Goal: Transaction & Acquisition: Book appointment/travel/reservation

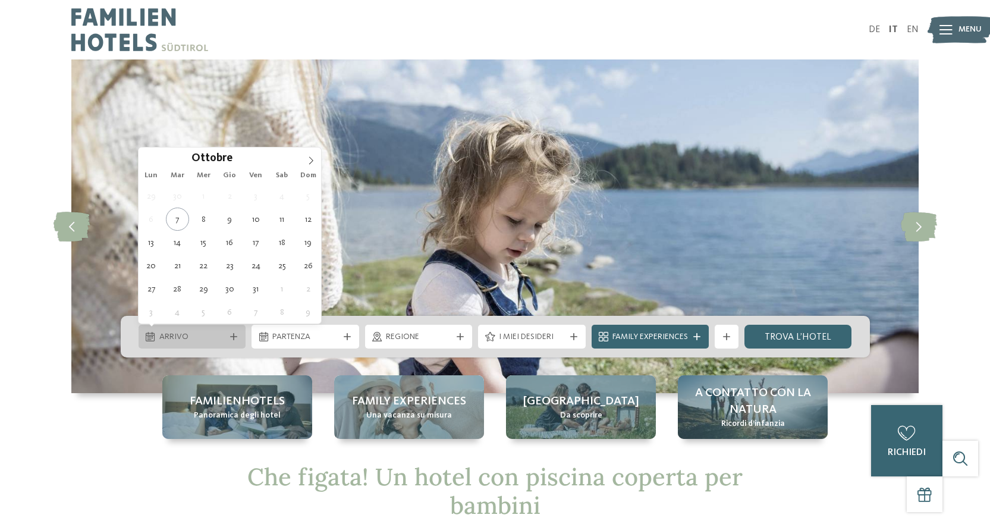
click at [216, 334] on span "Arrivo" at bounding box center [192, 337] width 66 height 12
type div "11.10.2025"
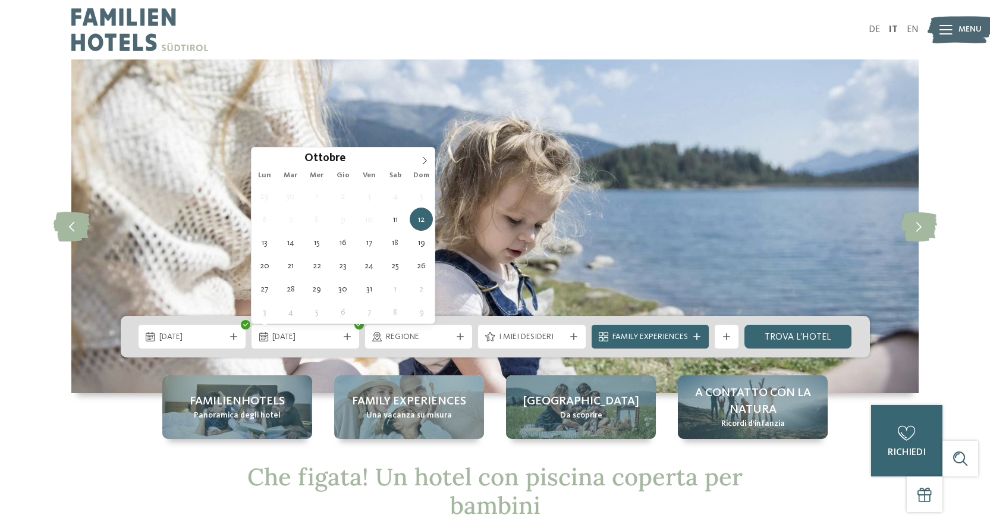
type div "12.10.2025"
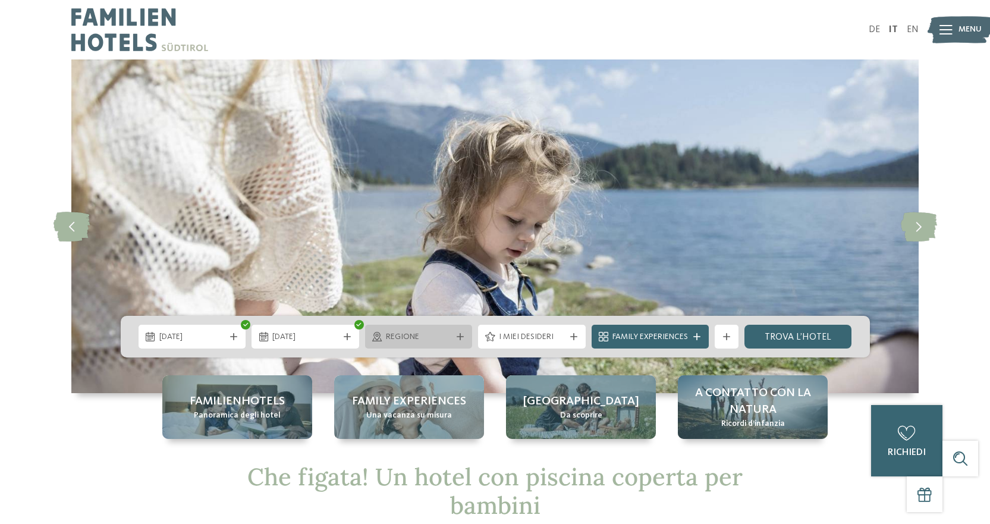
click at [448, 336] on span "Regione" at bounding box center [419, 337] width 66 height 12
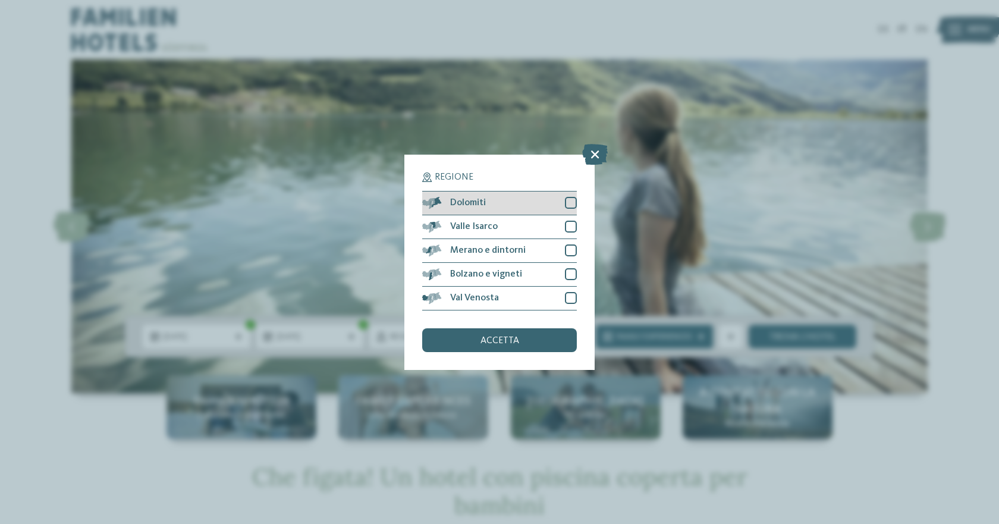
click at [568, 203] on div at bounding box center [571, 203] width 12 height 12
click at [572, 221] on div at bounding box center [571, 227] width 12 height 12
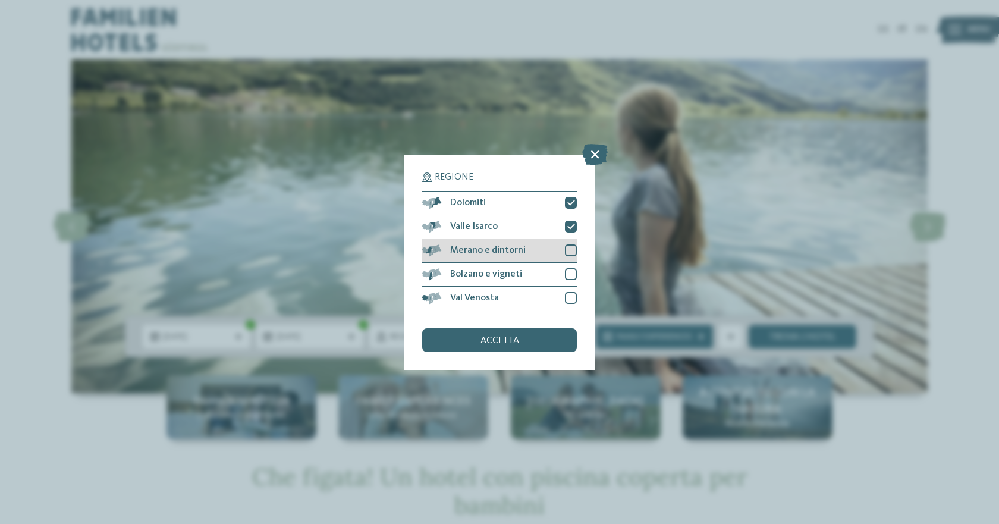
click at [572, 250] on div at bounding box center [571, 250] width 12 height 12
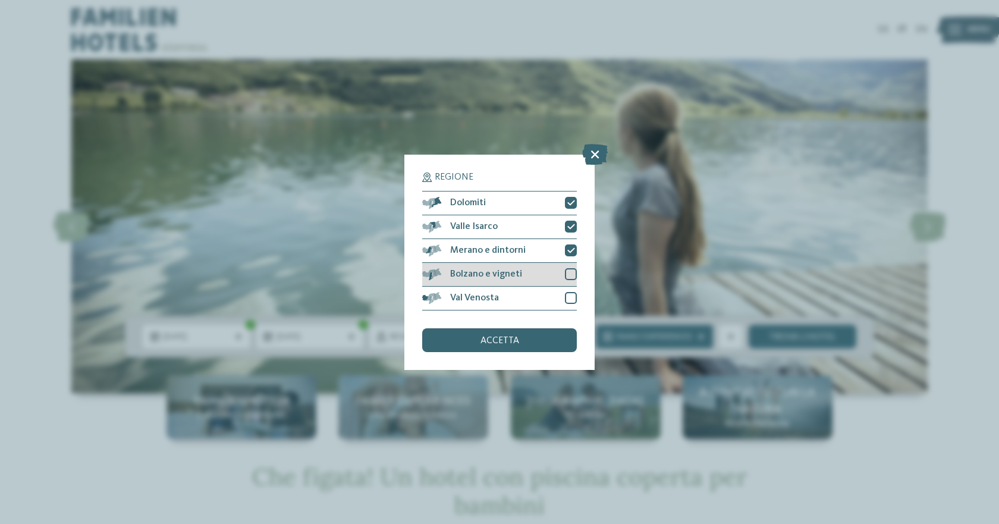
click at [572, 276] on div at bounding box center [571, 274] width 12 height 12
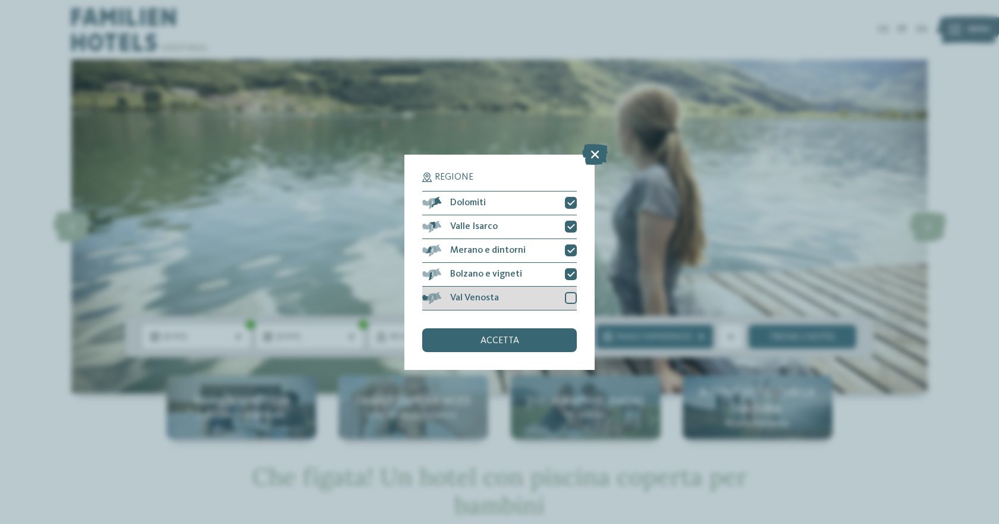
click at [572, 300] on div at bounding box center [571, 298] width 12 height 12
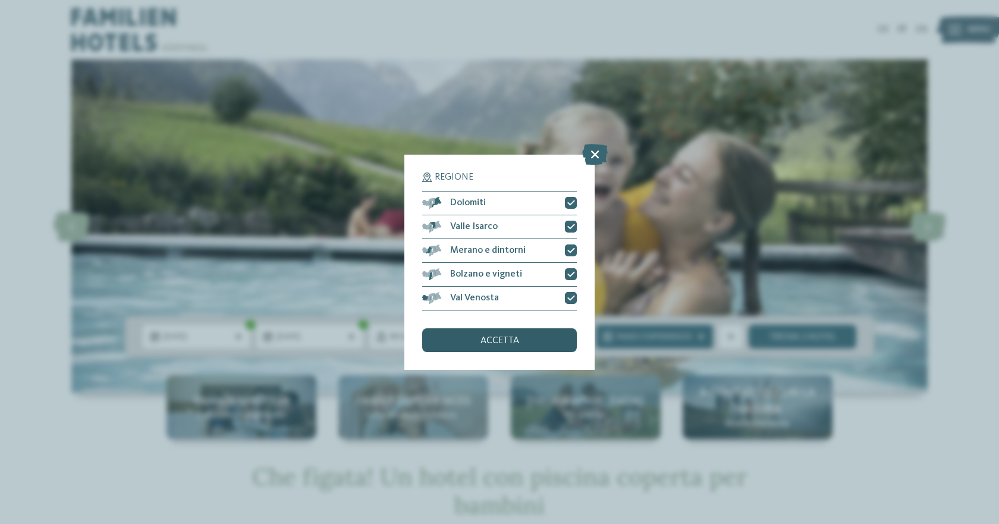
click at [533, 346] on div "accetta" at bounding box center [499, 340] width 155 height 24
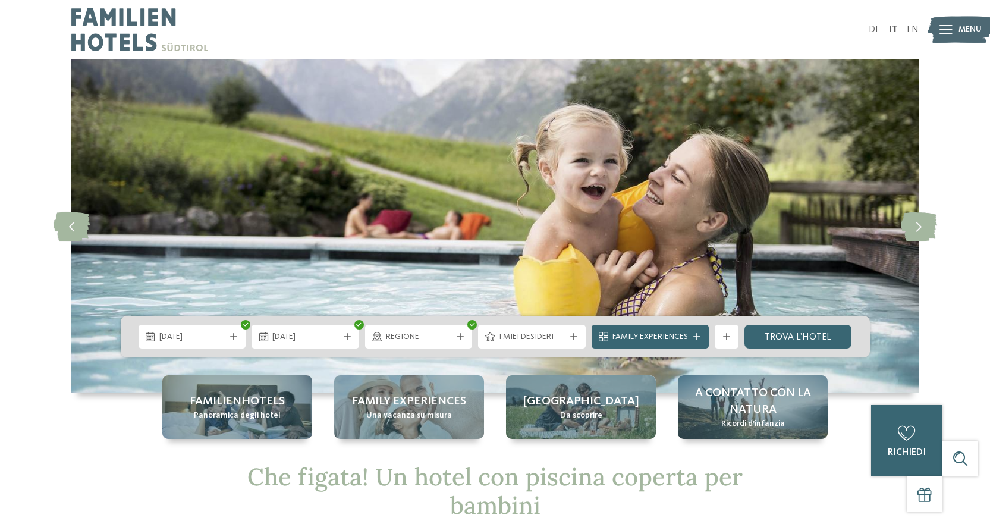
click at [561, 339] on span "I miei desideri" at bounding box center [532, 337] width 66 height 12
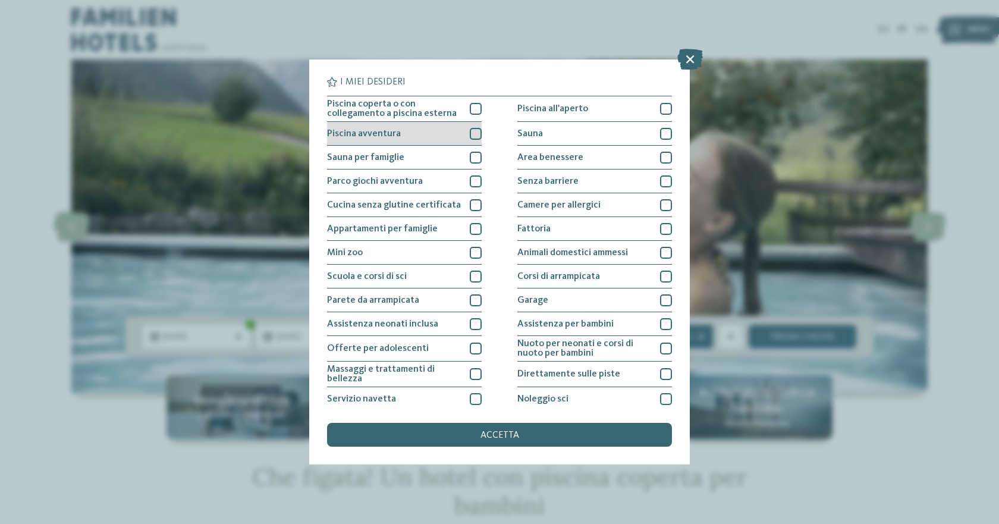
click at [470, 133] on div at bounding box center [476, 134] width 12 height 12
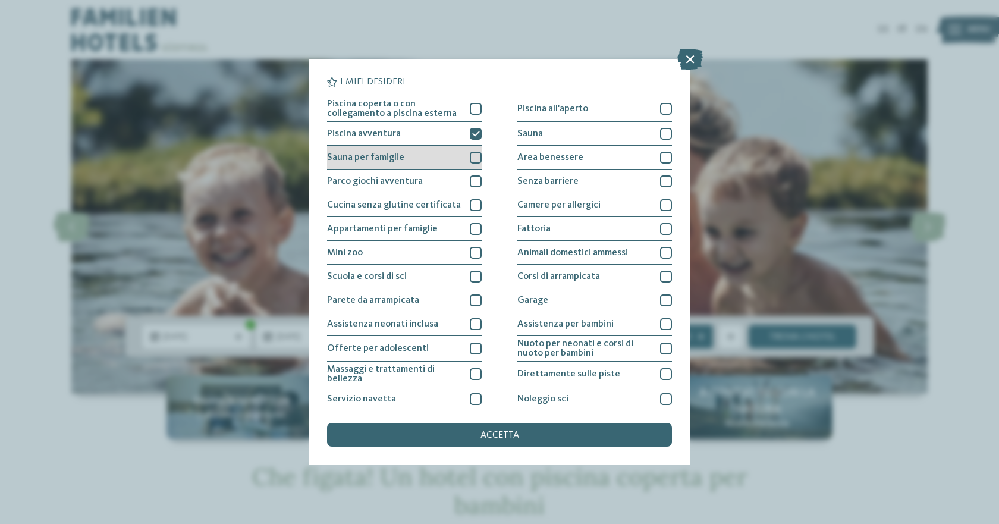
click at [473, 155] on div at bounding box center [476, 158] width 12 height 12
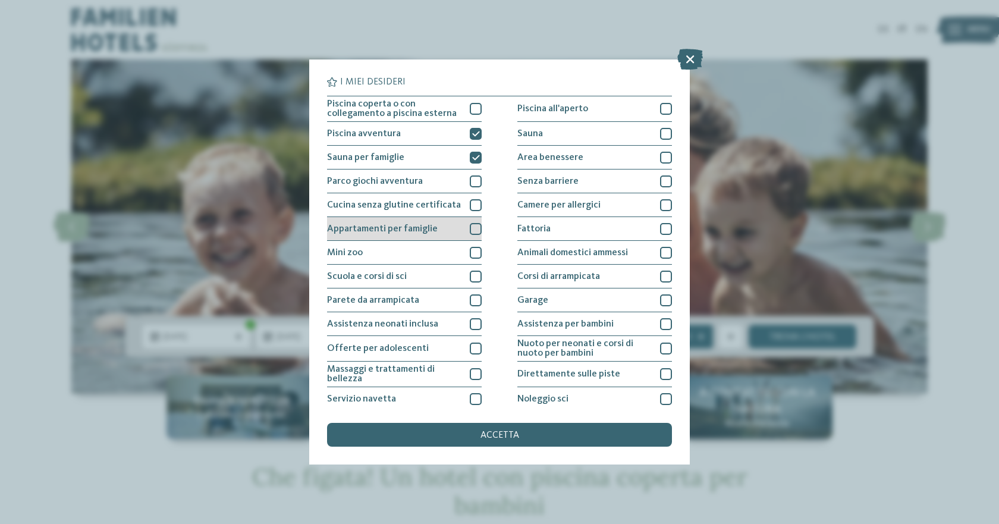
click at [472, 228] on div at bounding box center [476, 229] width 12 height 12
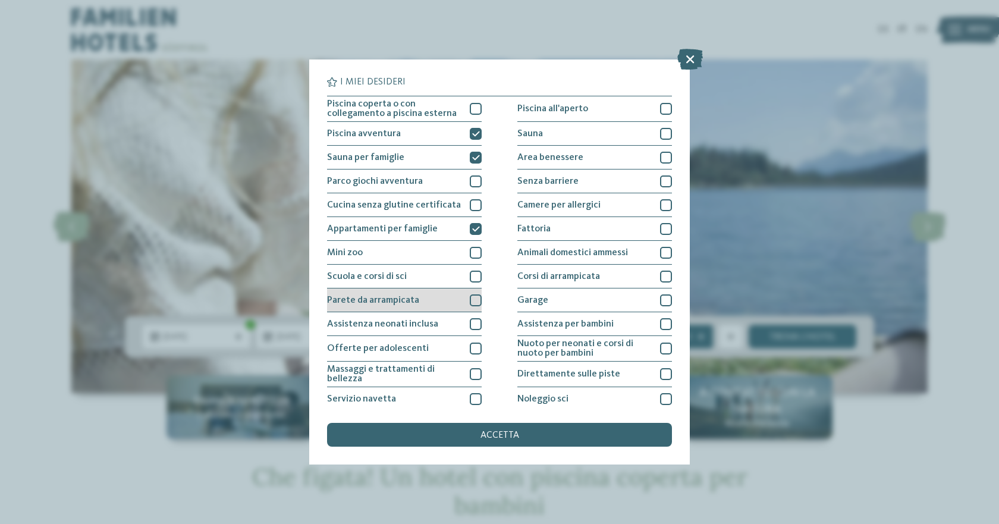
click at [476, 303] on div at bounding box center [476, 300] width 12 height 12
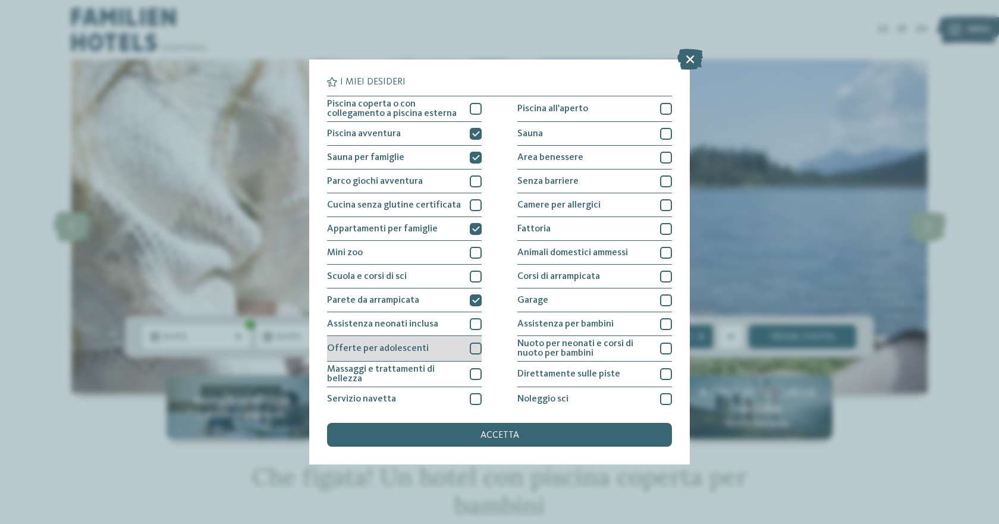
click at [471, 349] on div at bounding box center [476, 348] width 12 height 12
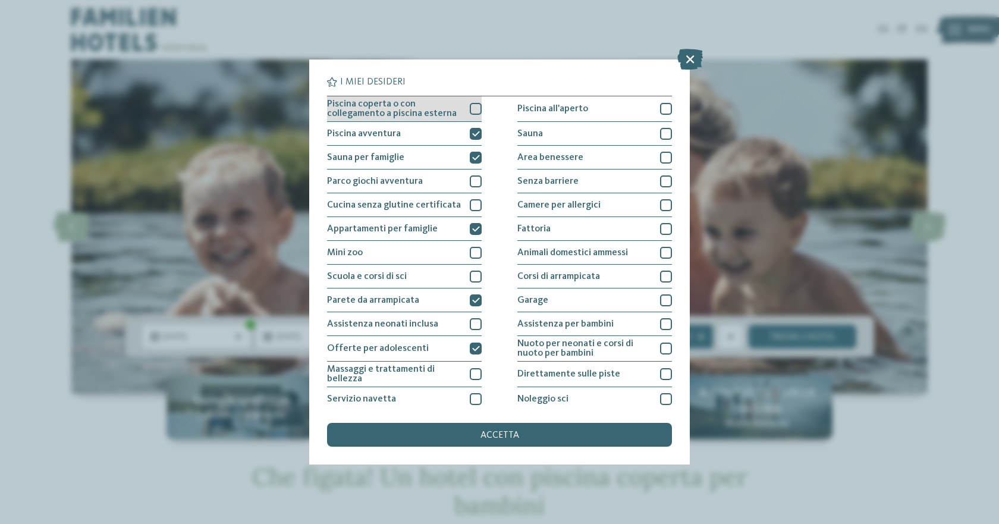
click at [470, 110] on div at bounding box center [476, 109] width 12 height 12
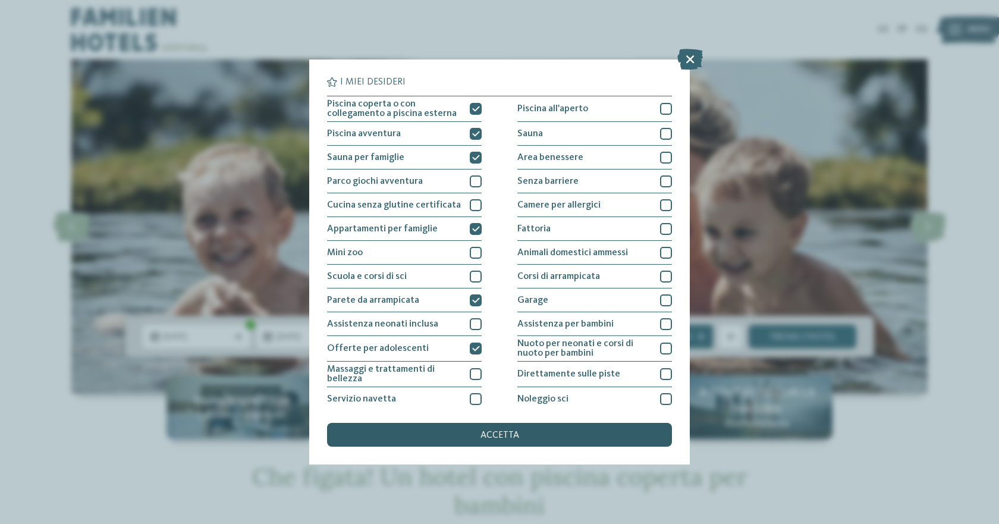
click at [490, 433] on span "accetta" at bounding box center [499, 435] width 39 height 10
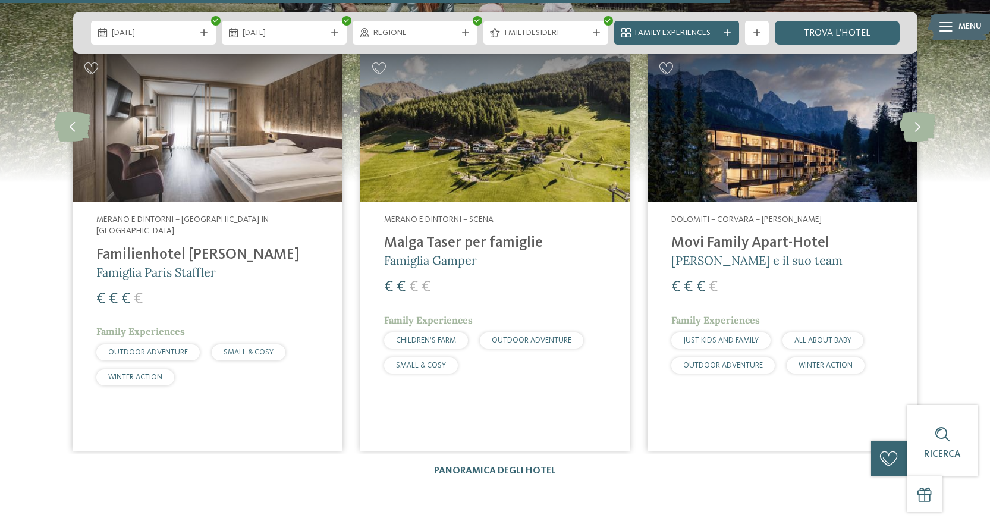
scroll to position [1664, 0]
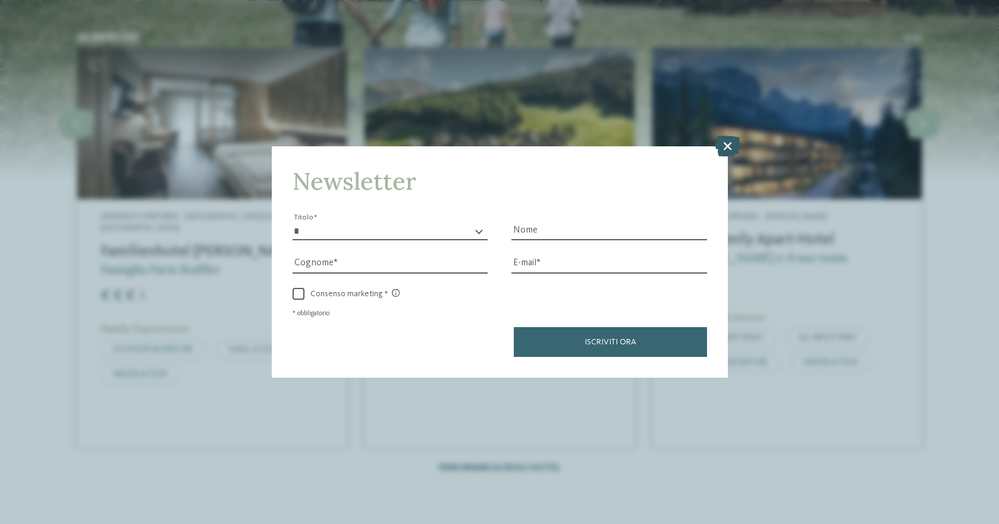
click at [733, 140] on icon at bounding box center [728, 146] width 26 height 21
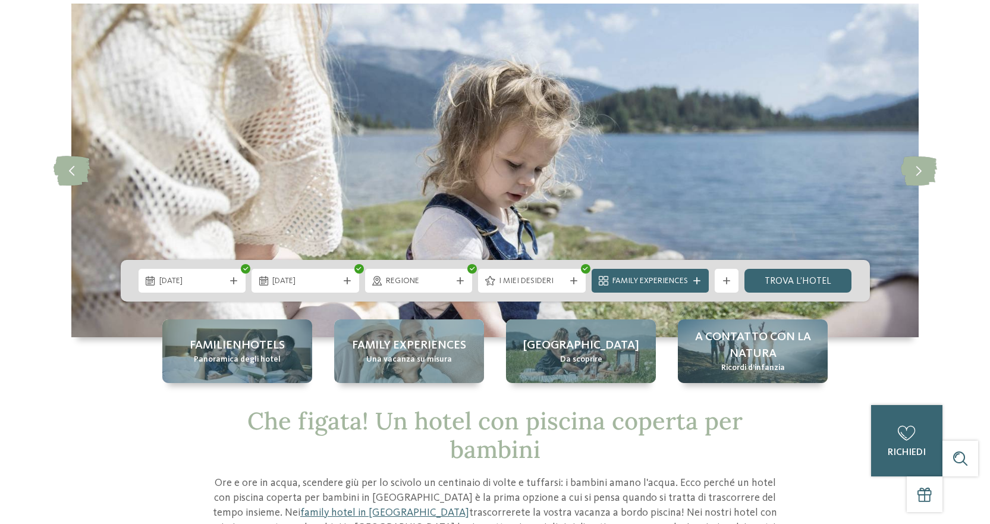
scroll to position [0, 0]
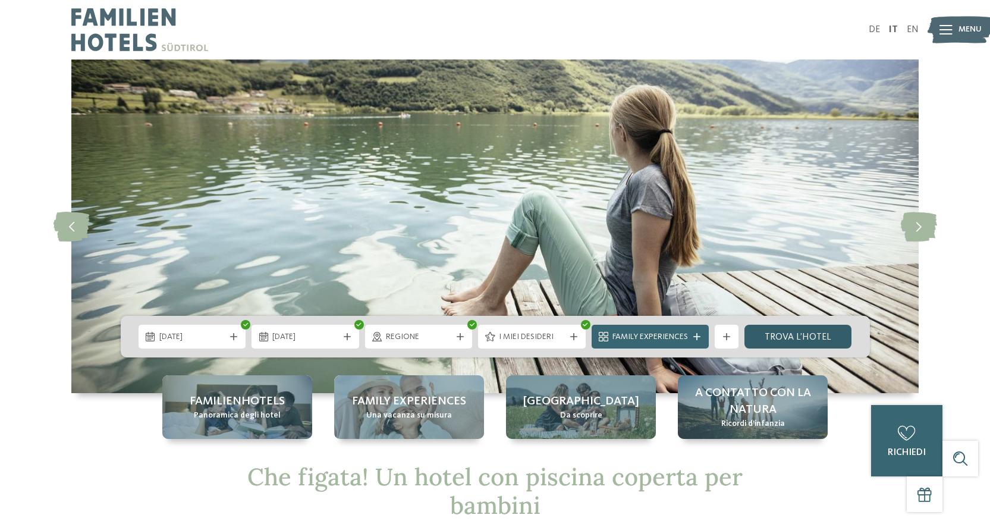
click at [786, 333] on link "trova l’hotel" at bounding box center [798, 337] width 108 height 24
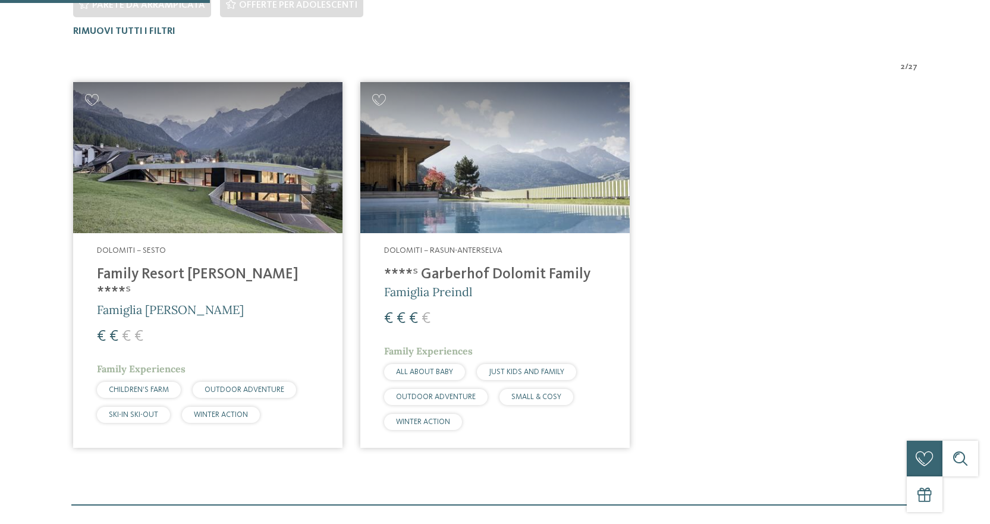
scroll to position [449, 0]
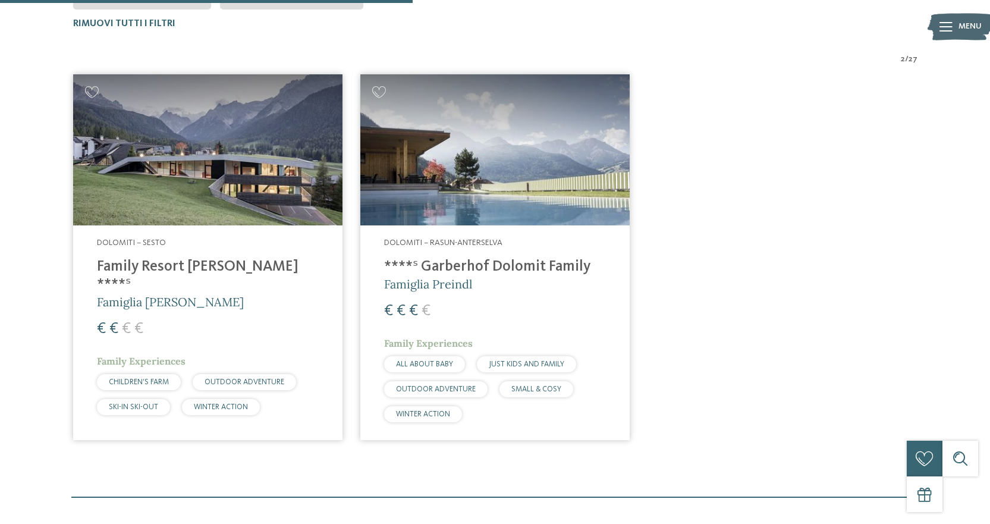
click at [268, 136] on img at bounding box center [207, 150] width 269 height 152
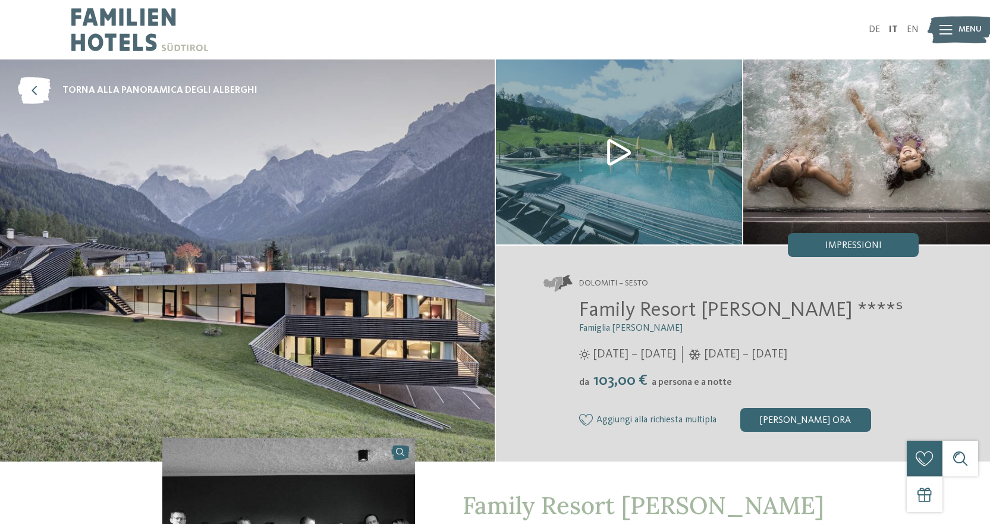
click at [647, 157] on img at bounding box center [619, 151] width 247 height 185
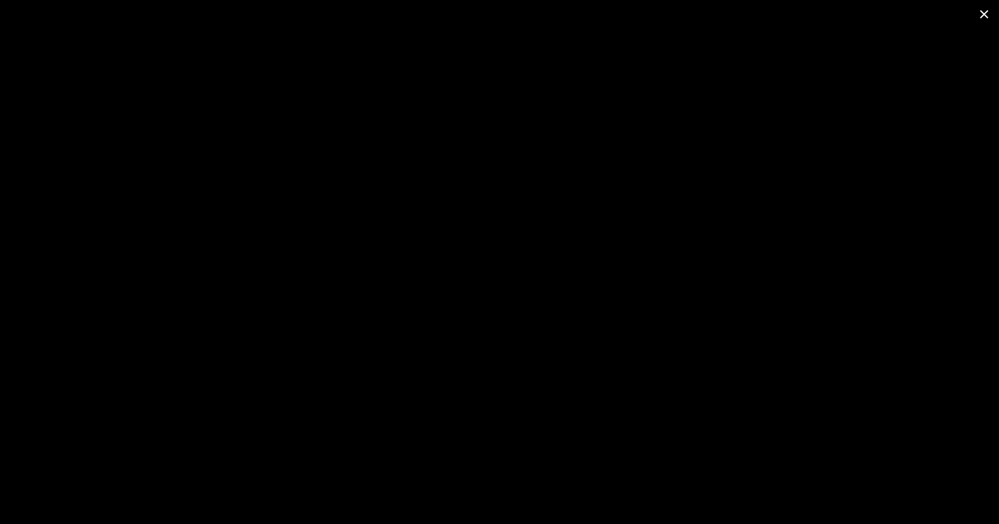
click at [986, 12] on span at bounding box center [984, 14] width 30 height 28
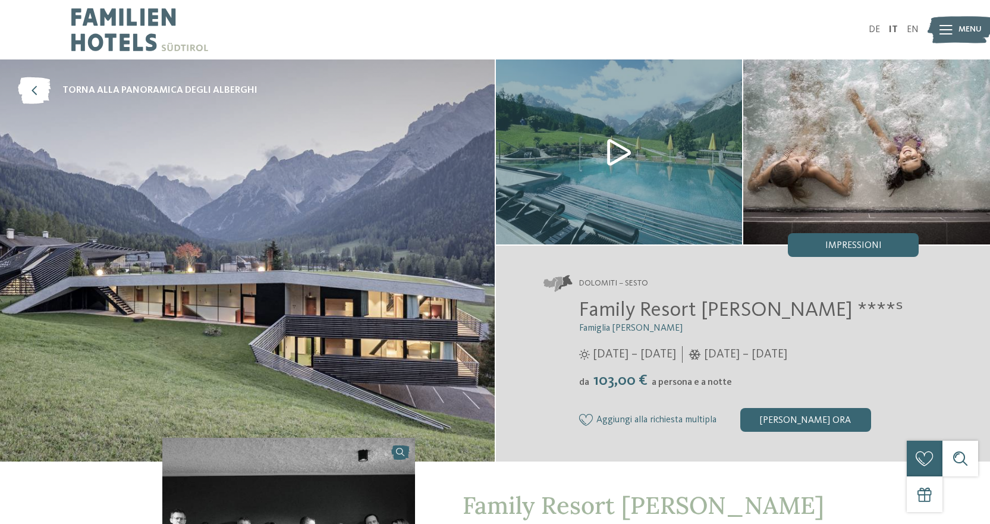
click at [631, 174] on img at bounding box center [619, 151] width 247 height 185
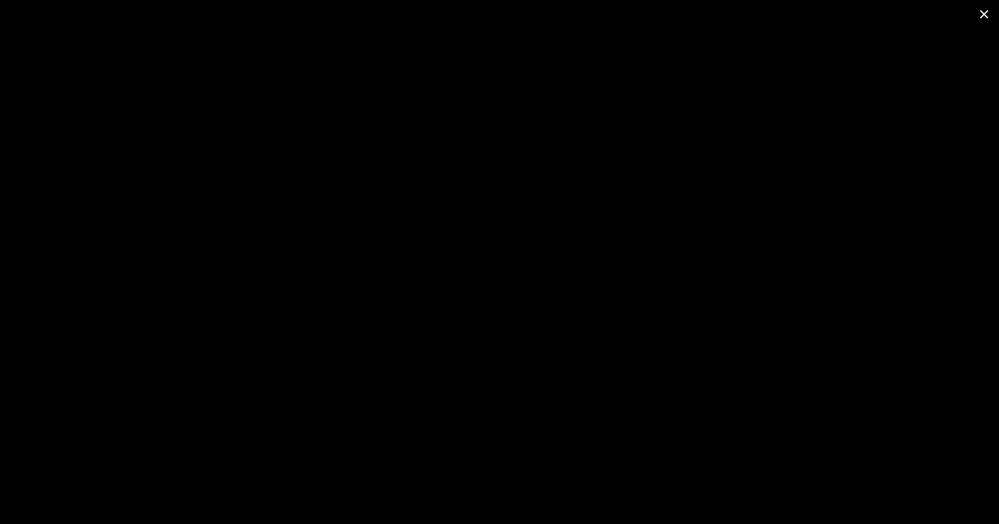
click at [983, 15] on span at bounding box center [984, 14] width 30 height 28
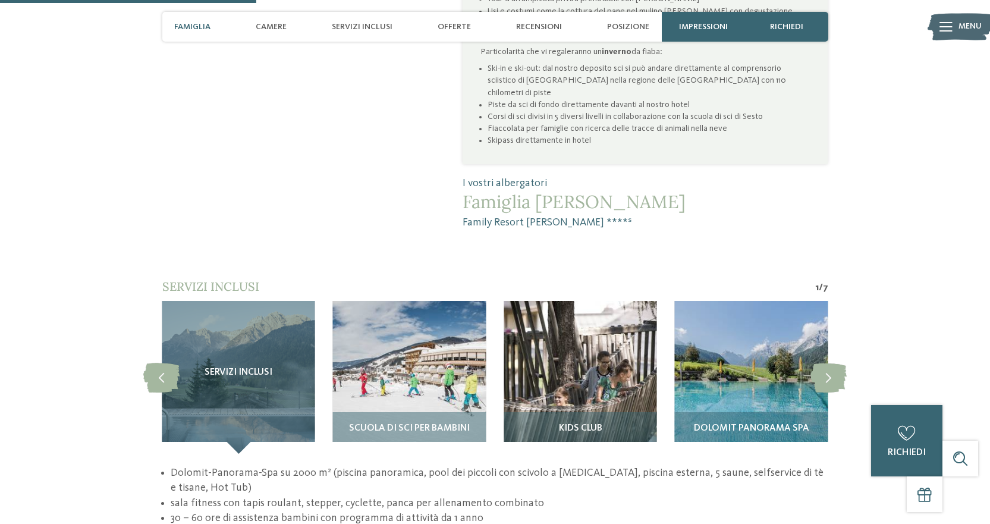
scroll to position [892, 0]
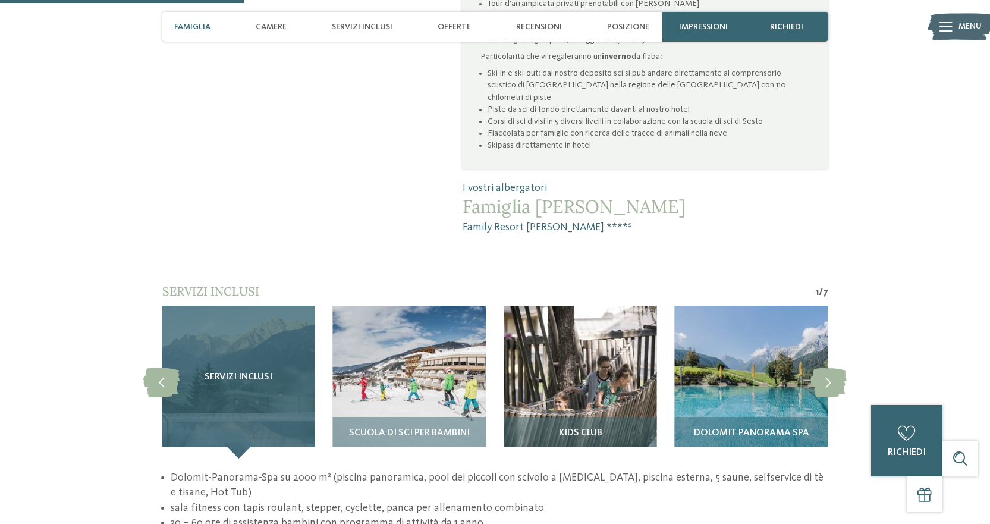
click at [235, 360] on div "Servizi inclusi" at bounding box center [238, 382] width 153 height 153
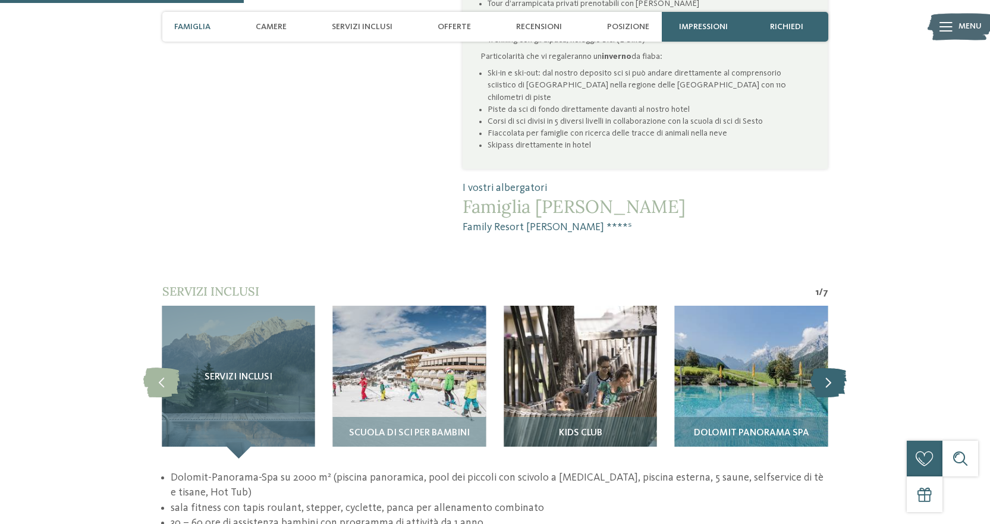
click at [829, 367] on icon at bounding box center [828, 382] width 36 height 30
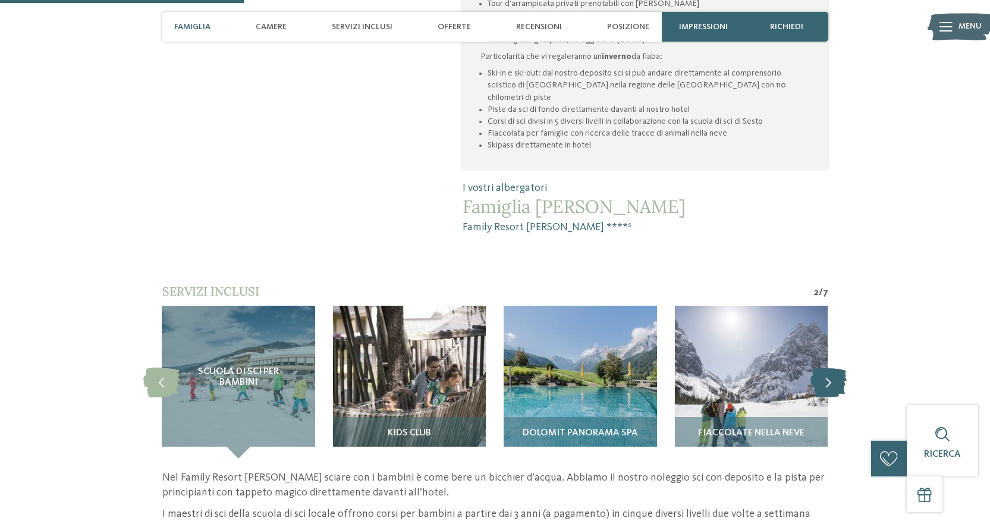
click at [829, 367] on icon at bounding box center [828, 382] width 36 height 30
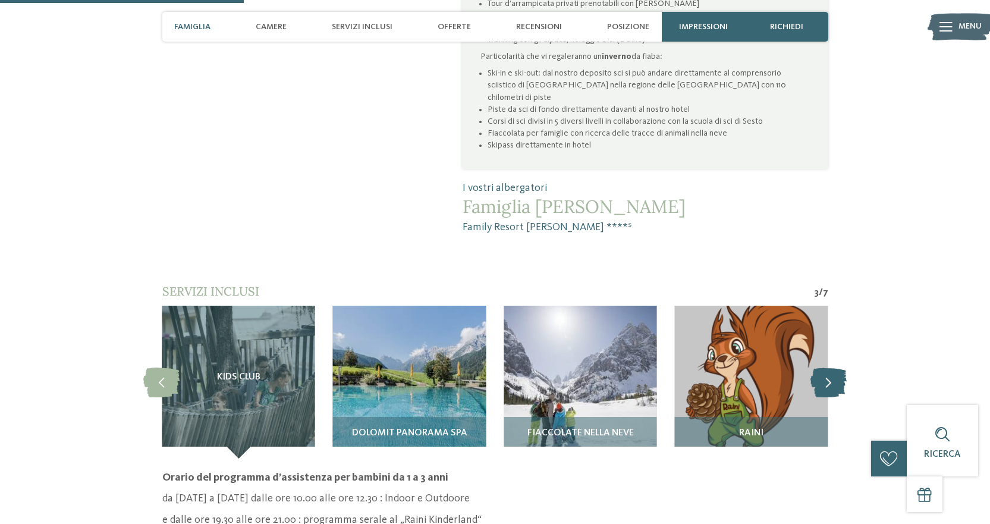
click at [844, 367] on icon at bounding box center [828, 382] width 36 height 30
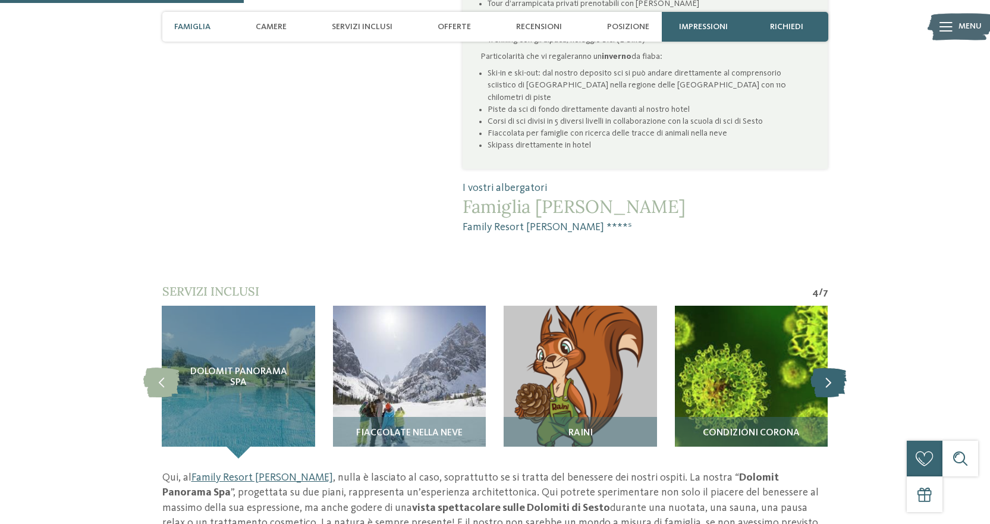
click at [843, 367] on icon at bounding box center [828, 382] width 36 height 30
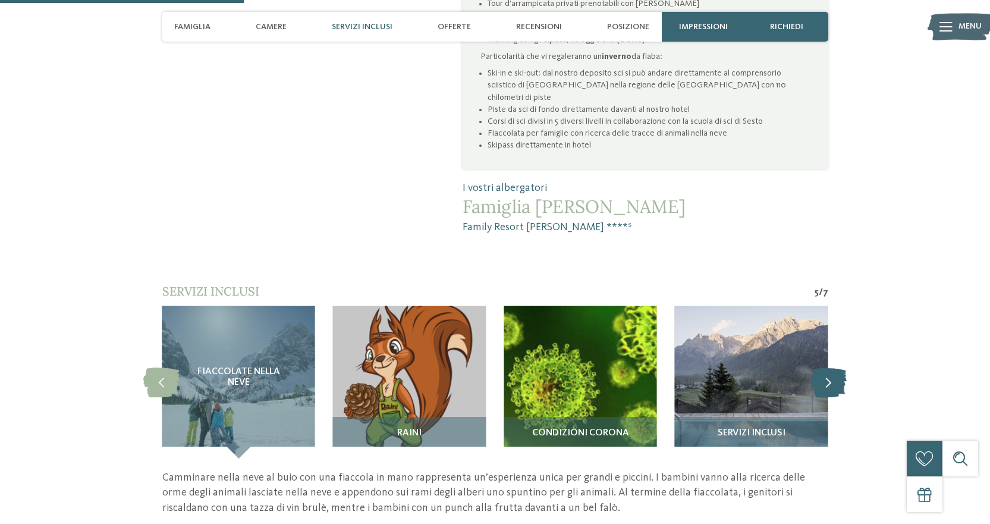
click at [842, 367] on icon at bounding box center [828, 382] width 36 height 30
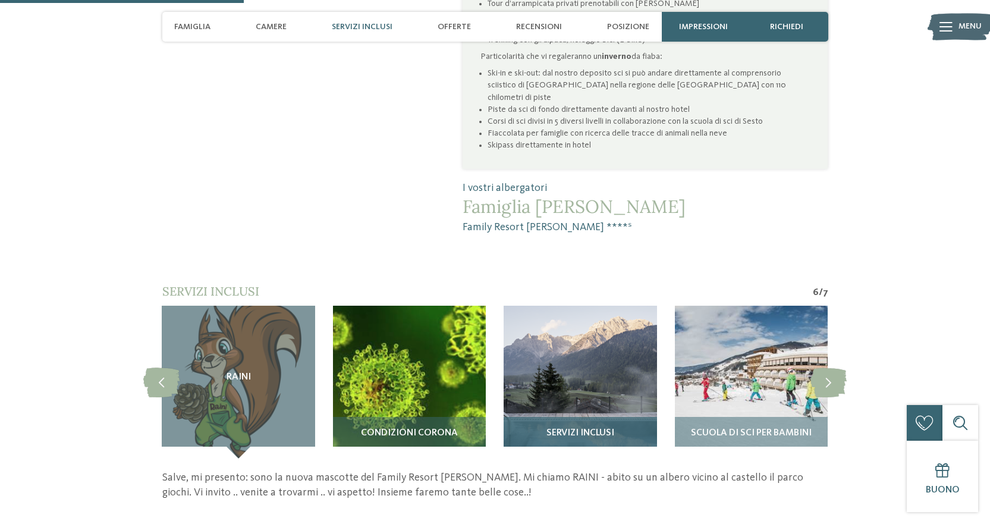
click at [601, 354] on img at bounding box center [580, 382] width 153 height 153
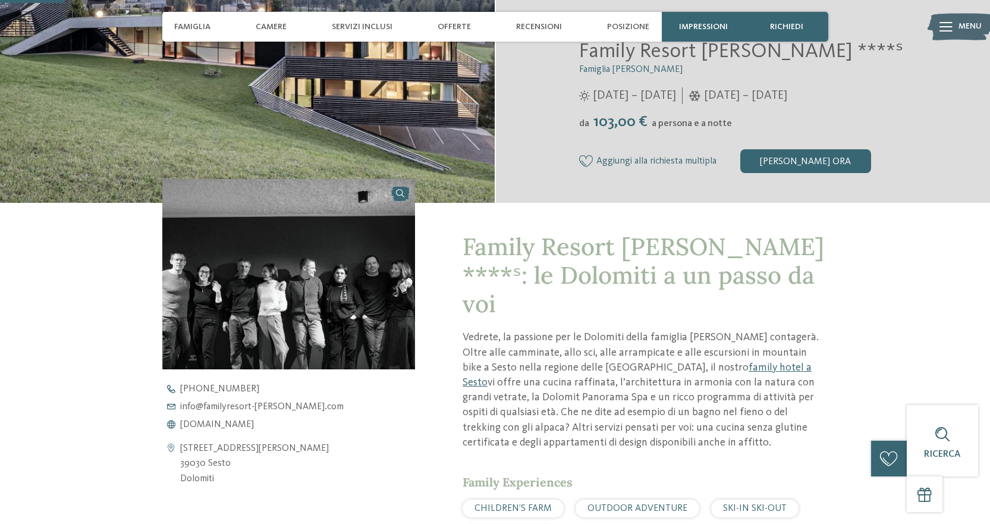
scroll to position [238, 0]
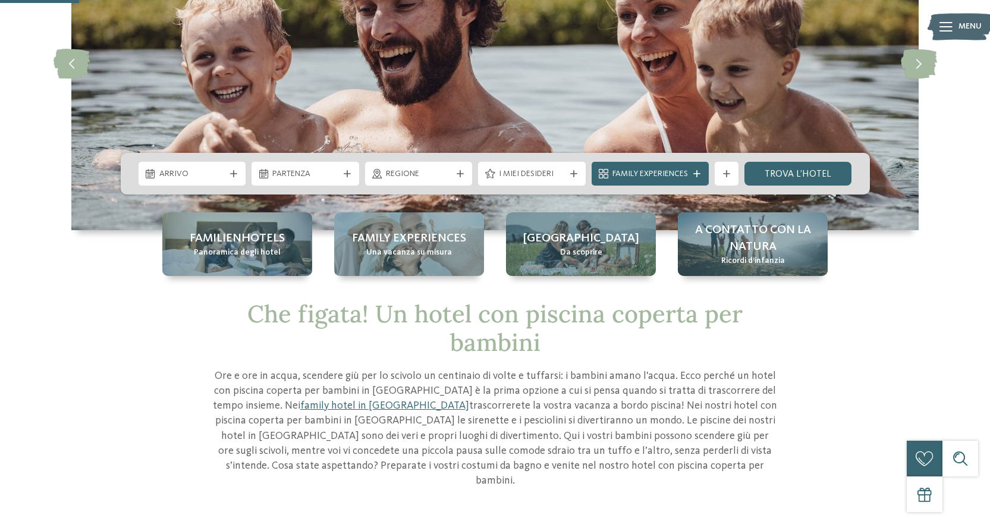
scroll to position [178, 0]
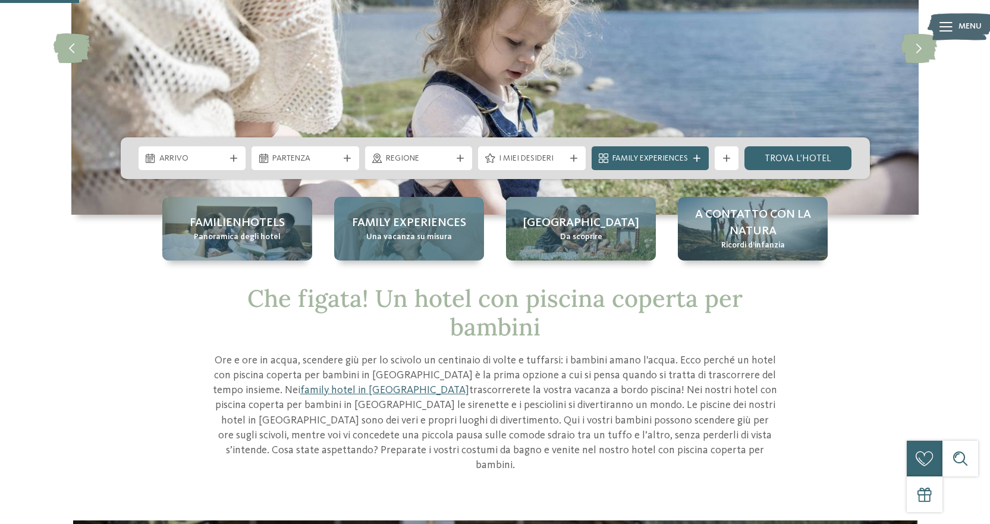
click at [407, 229] on span "Family experiences" at bounding box center [409, 223] width 114 height 17
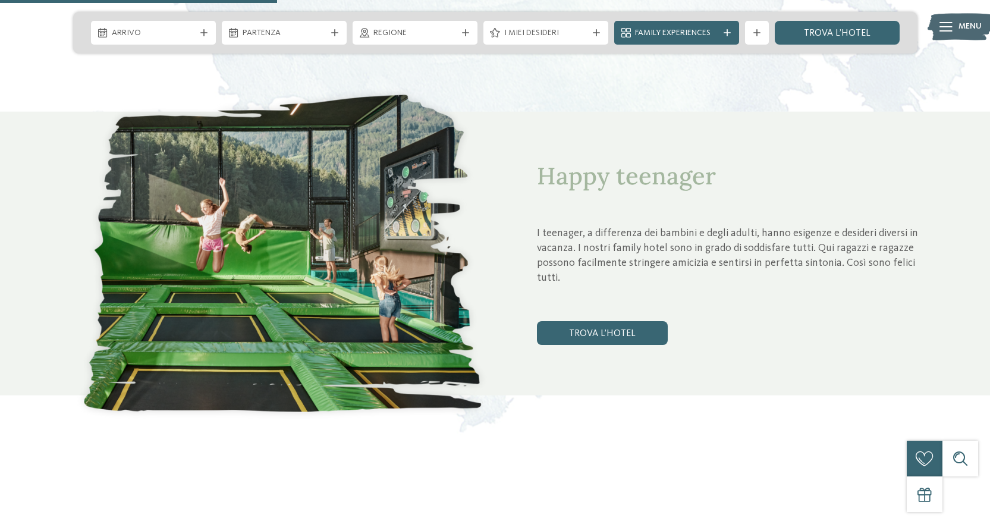
scroll to position [1486, 0]
click at [615, 328] on link "trova l’hotel" at bounding box center [602, 332] width 131 height 24
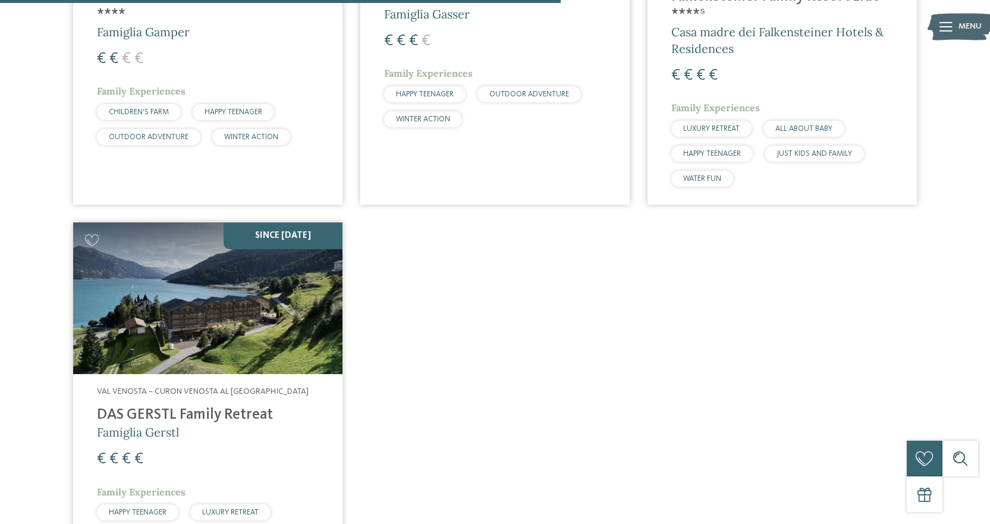
scroll to position [531, 0]
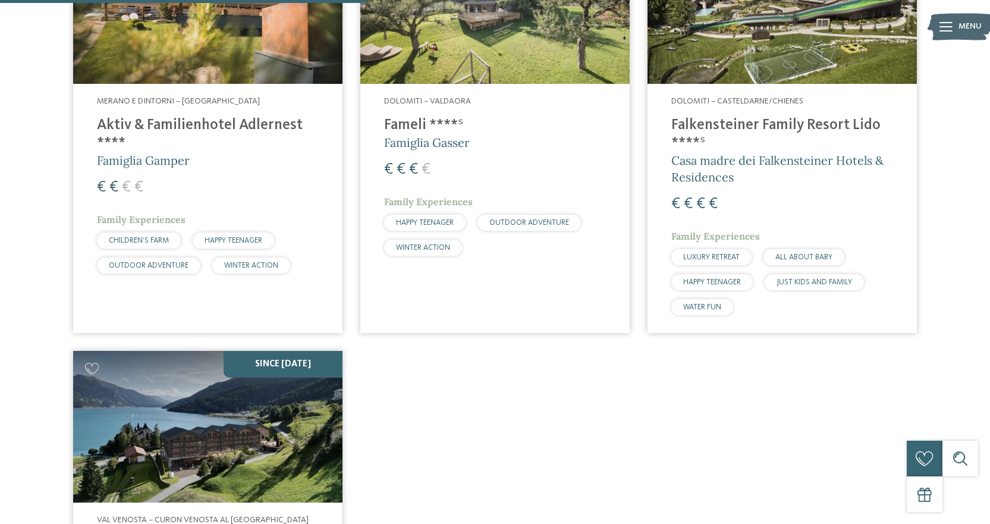
click at [237, 58] on img at bounding box center [207, 9] width 269 height 152
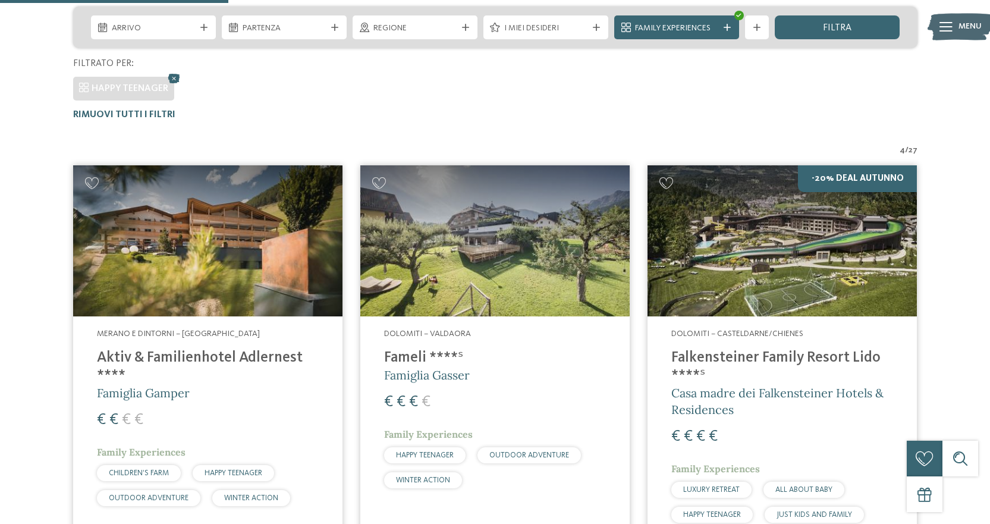
scroll to position [294, 0]
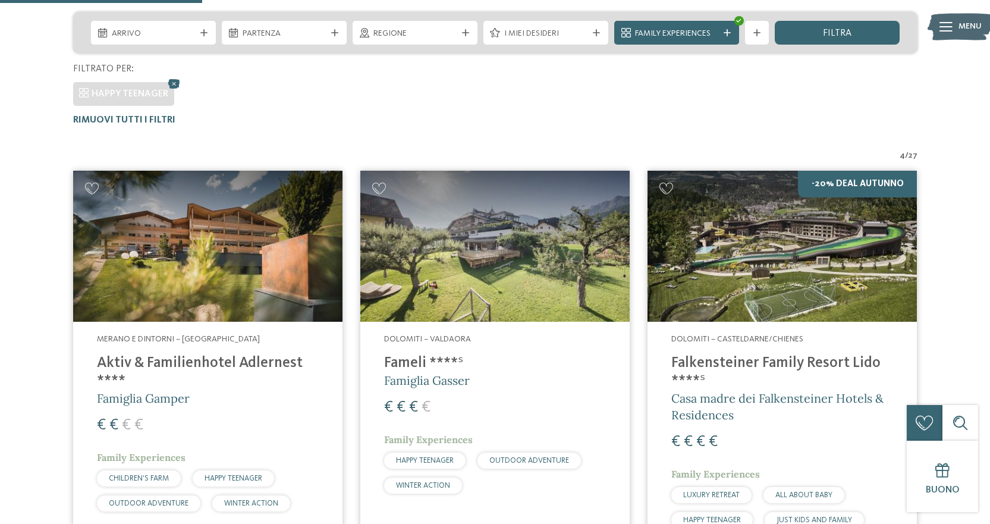
click at [494, 254] on img at bounding box center [494, 247] width 269 height 152
click at [793, 251] on img at bounding box center [781, 247] width 269 height 152
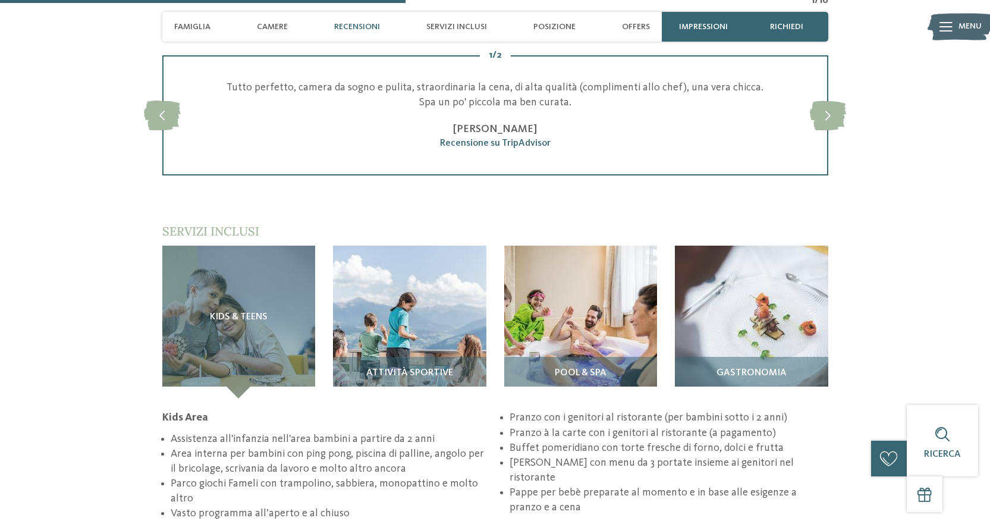
scroll to position [1664, 0]
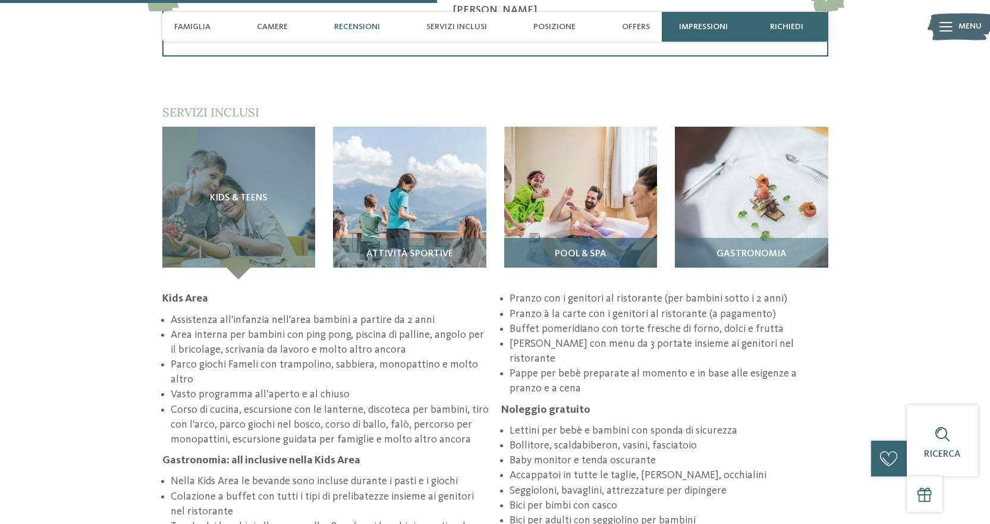
click at [573, 204] on img at bounding box center [580, 203] width 153 height 153
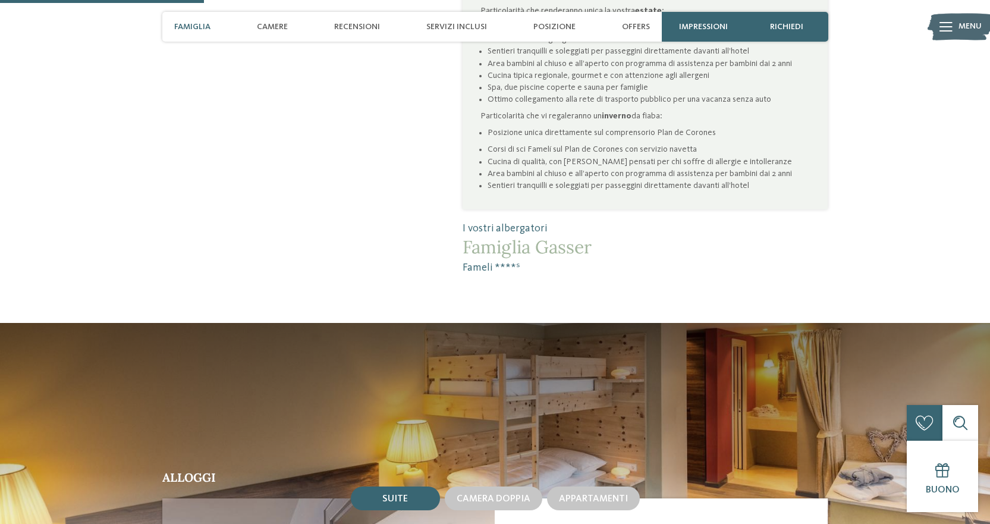
scroll to position [594, 0]
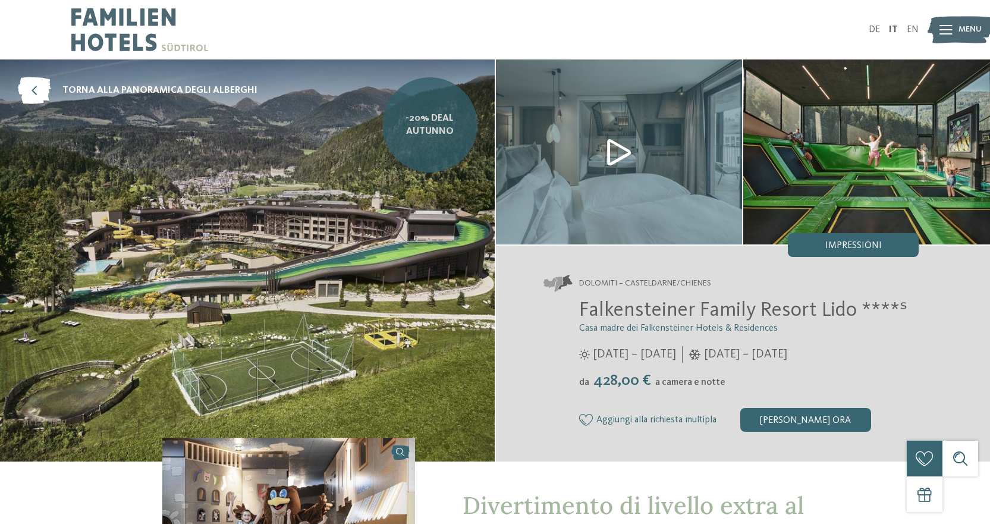
click at [436, 141] on link "-20% Deal Autunno" at bounding box center [429, 124] width 95 height 95
